Goal: Transaction & Acquisition: Purchase product/service

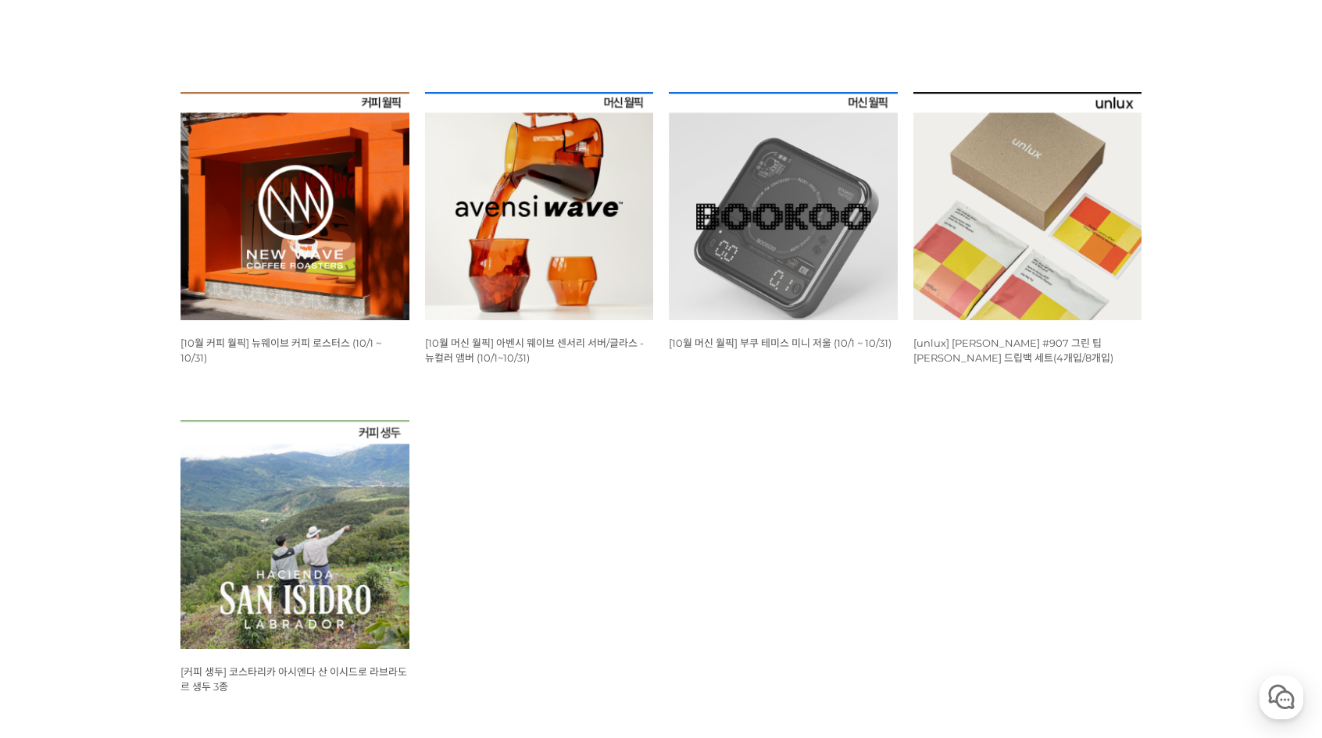
scroll to position [547, 0]
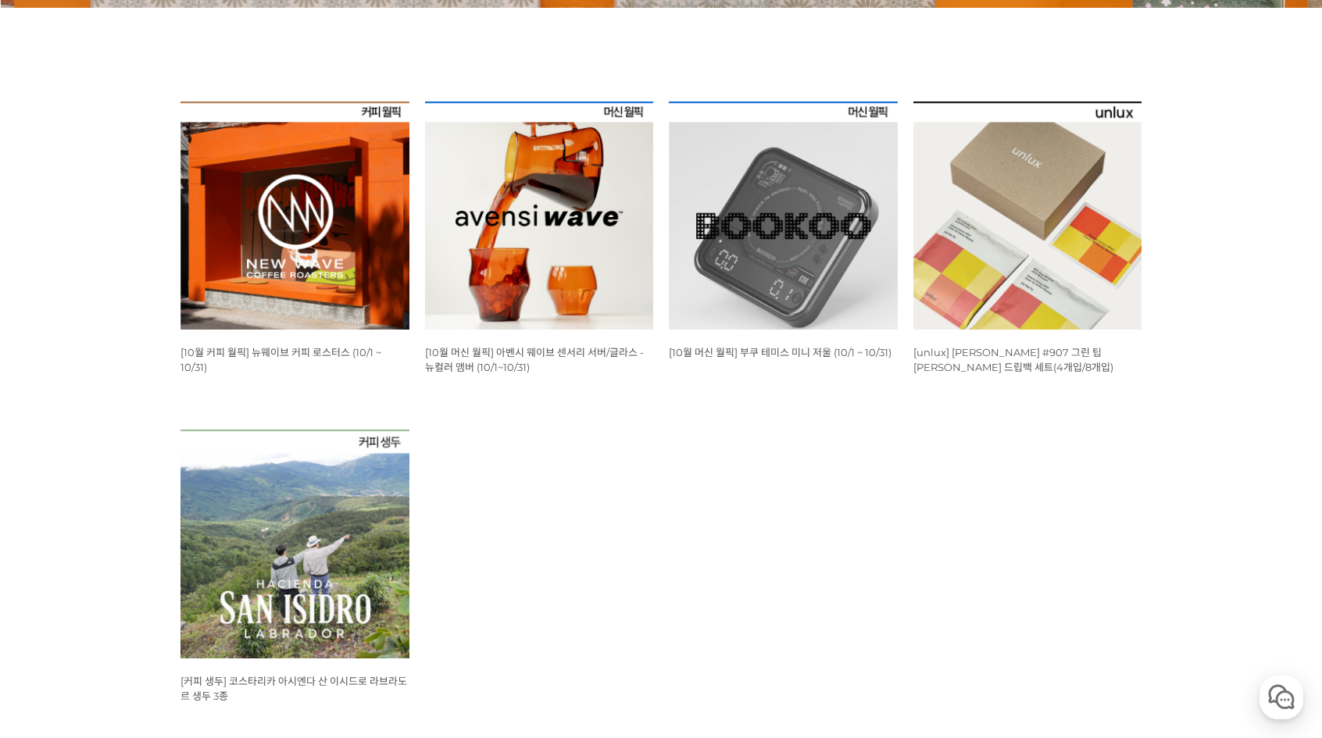
click at [703, 171] on img at bounding box center [783, 216] width 229 height 229
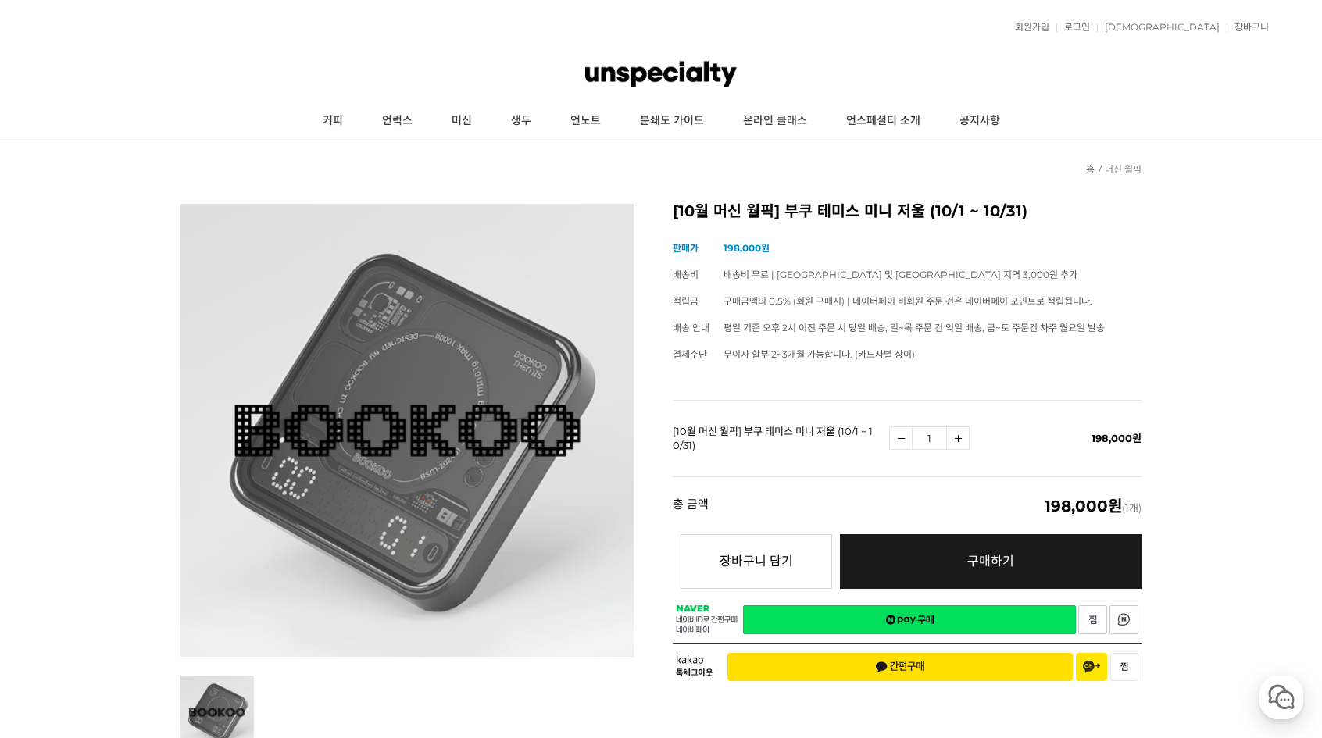
click at [771, 468] on td "[10월 머신 월픽] 부쿠 테미스 미니 저울 (10/1 ~ 10/31)" at bounding box center [781, 438] width 216 height 76
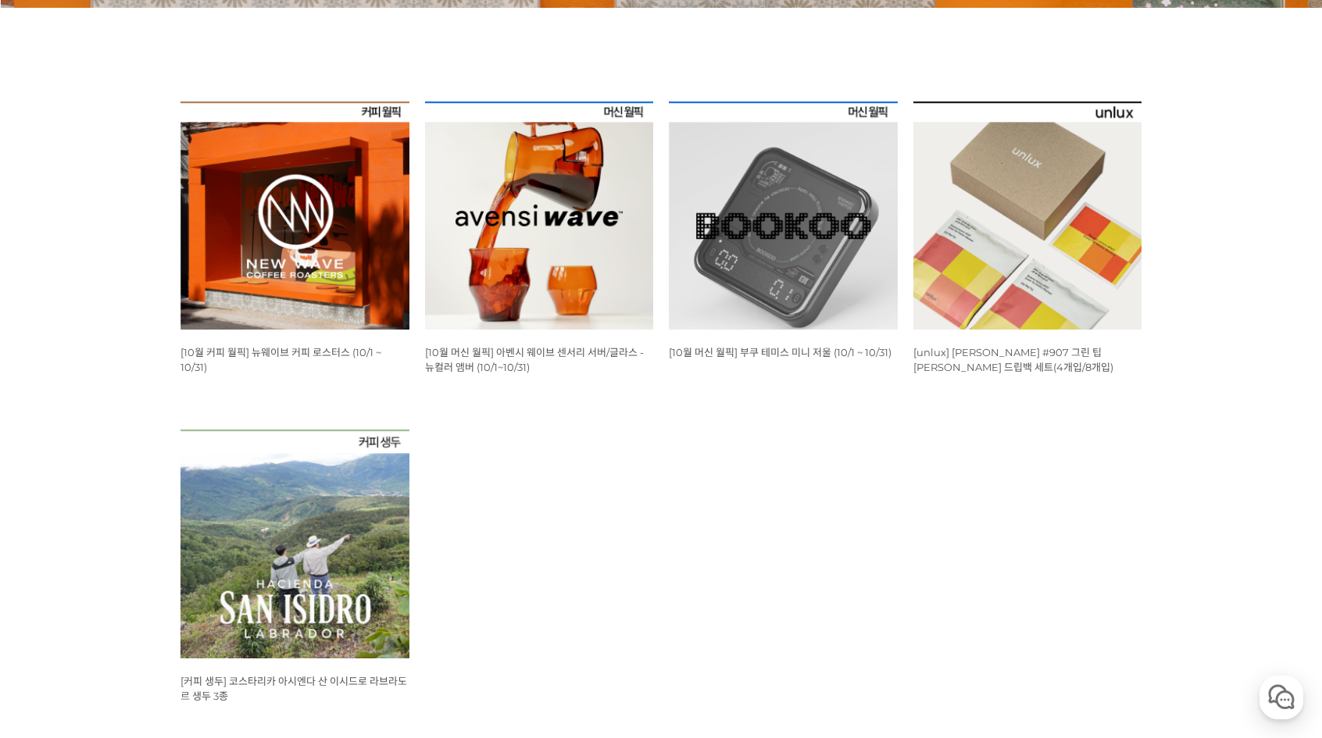
click at [742, 559] on ul "WISH ADD OPTION 상품명 : [10월 커피 월픽] 뉴웨이브 커피 로스터스 (10/1 ~ 10/31) 판매가 : 16,000원 WIS…" at bounding box center [661, 430] width 977 height 657
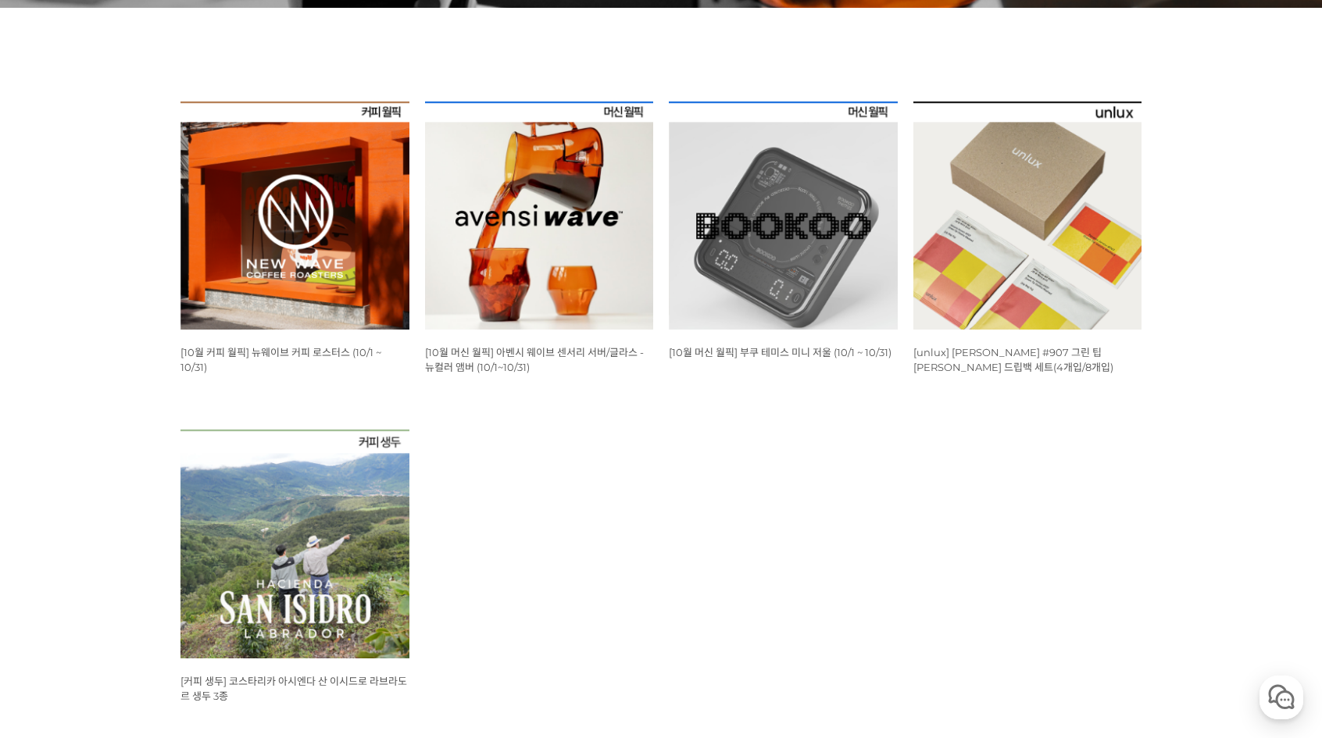
click at [327, 222] on img at bounding box center [294, 216] width 229 height 229
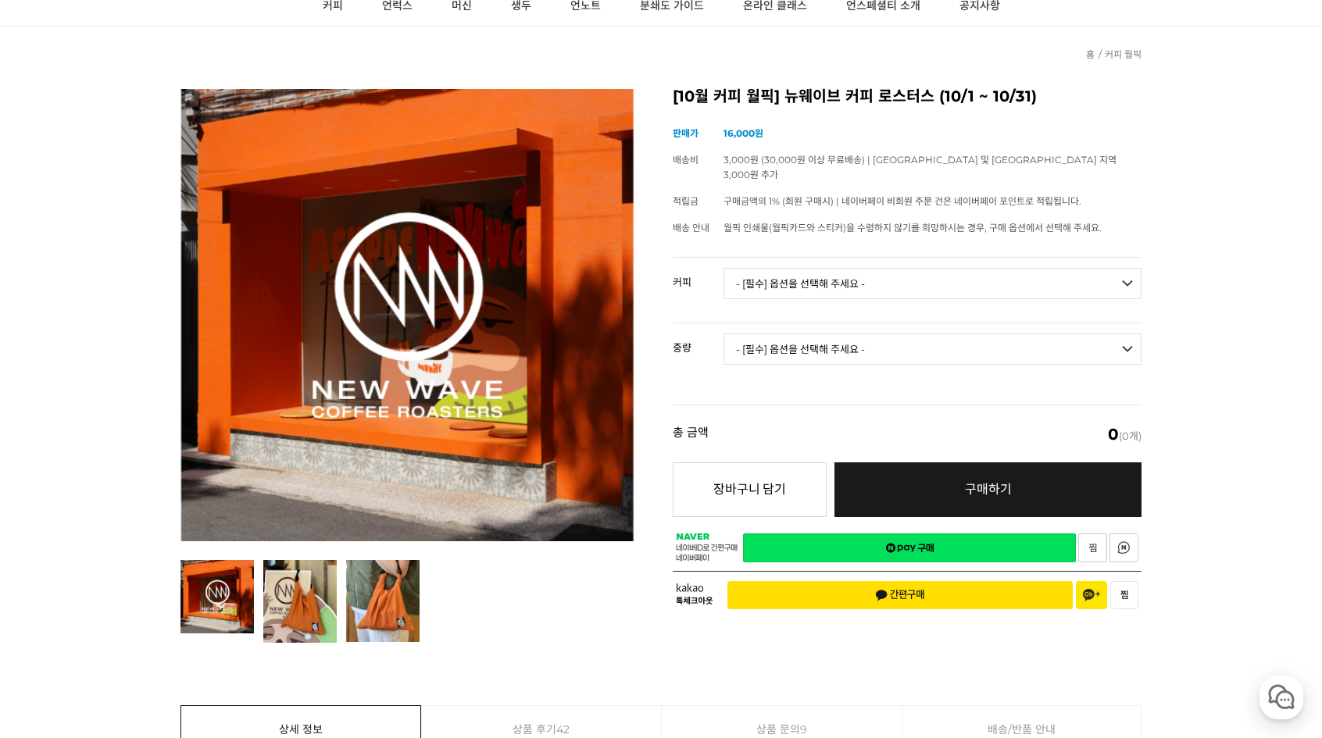
scroll to position [78, 0]
